Goal: Check status: Check status

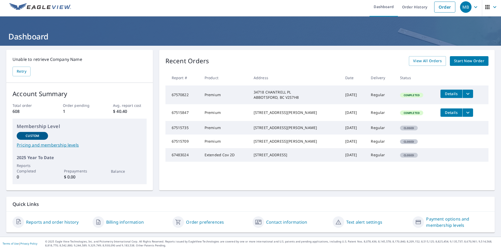
scroll to position [4, 0]
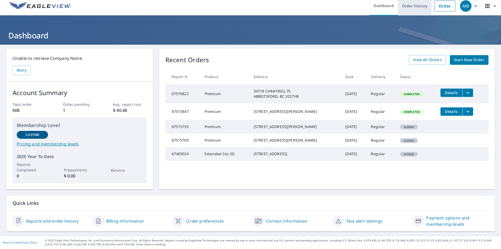
click at [414, 6] on link "Order History" at bounding box center [415, 5] width 34 height 19
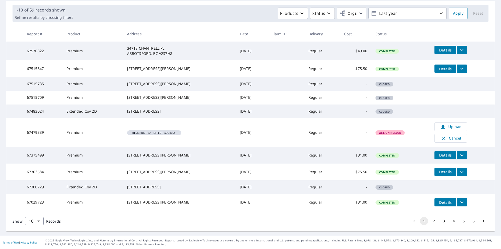
scroll to position [103, 0]
click at [431, 222] on button "2" at bounding box center [434, 221] width 8 height 8
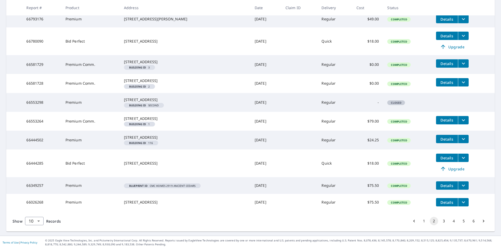
scroll to position [135, 0]
click at [441, 220] on button "3" at bounding box center [444, 221] width 8 height 8
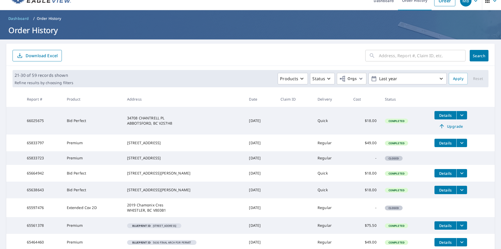
scroll to position [96, 0]
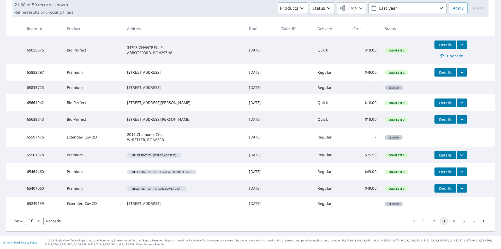
click at [450, 220] on button "4" at bounding box center [454, 221] width 8 height 8
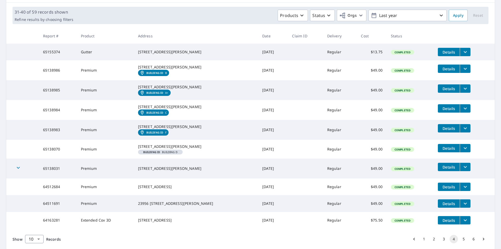
scroll to position [125, 0]
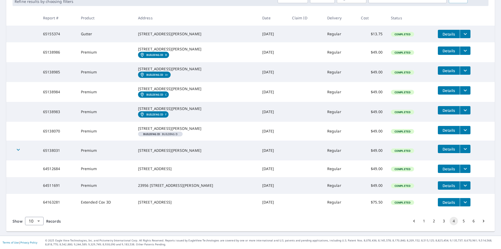
click at [440, 221] on button "3" at bounding box center [444, 221] width 8 height 8
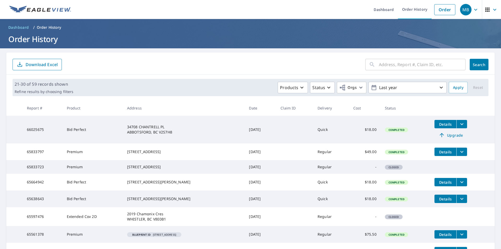
scroll to position [96, 0]
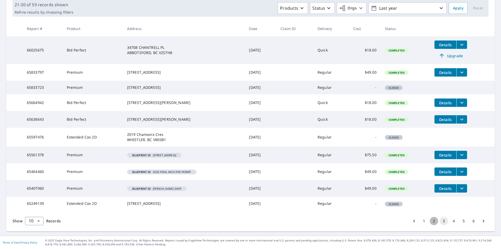
click at [430, 220] on button "2" at bounding box center [434, 221] width 8 height 8
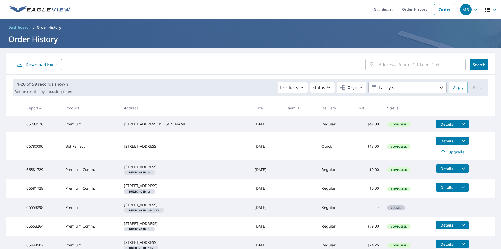
scroll to position [135, 0]
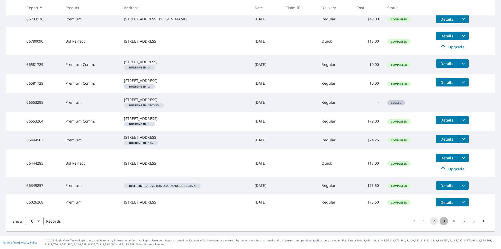
click at [441, 221] on button "3" at bounding box center [444, 221] width 8 height 8
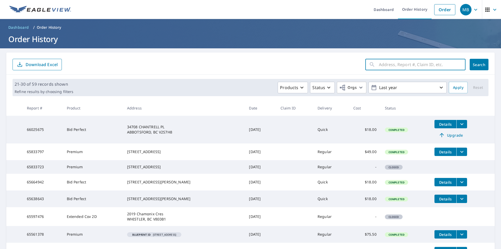
click at [386, 64] on input "text" at bounding box center [422, 64] width 87 height 15
click at [387, 65] on input "[GEOGRAPHIC_DATA]" at bounding box center [417, 64] width 77 height 15
type input "[GEOGRAPHIC_DATA]"
click button "Search" at bounding box center [479, 64] width 19 height 11
